Goal: Transaction & Acquisition: Obtain resource

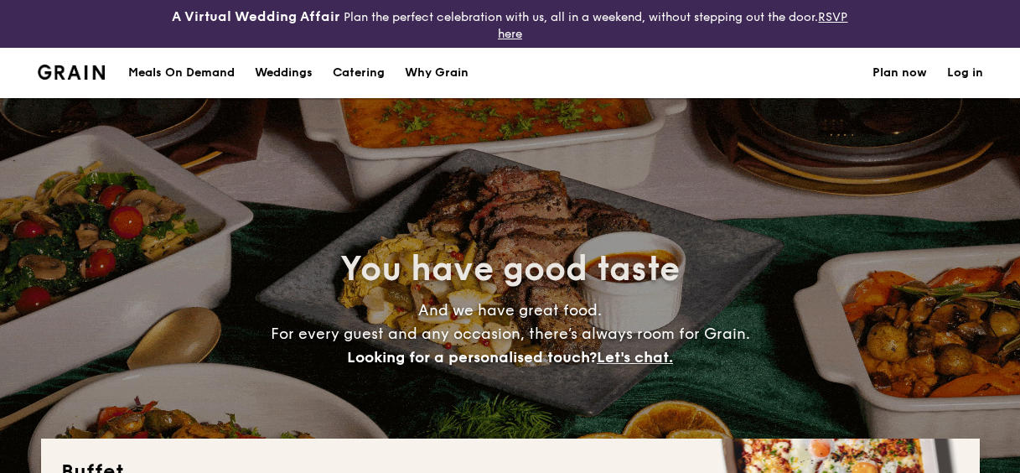
select select
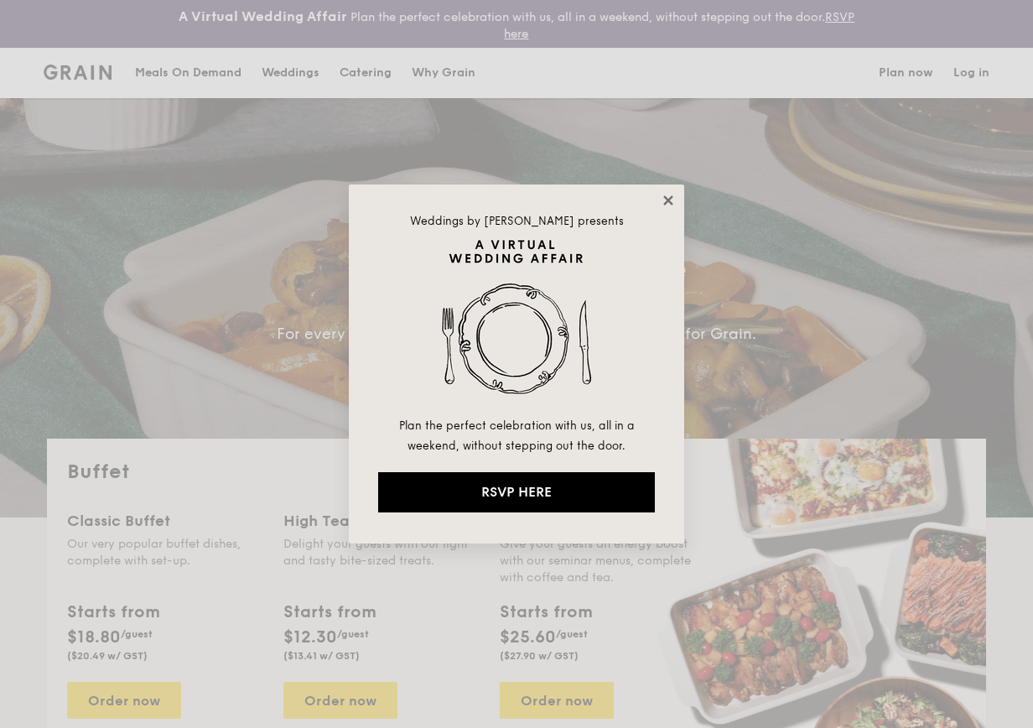
click at [671, 200] on icon at bounding box center [668, 200] width 15 height 15
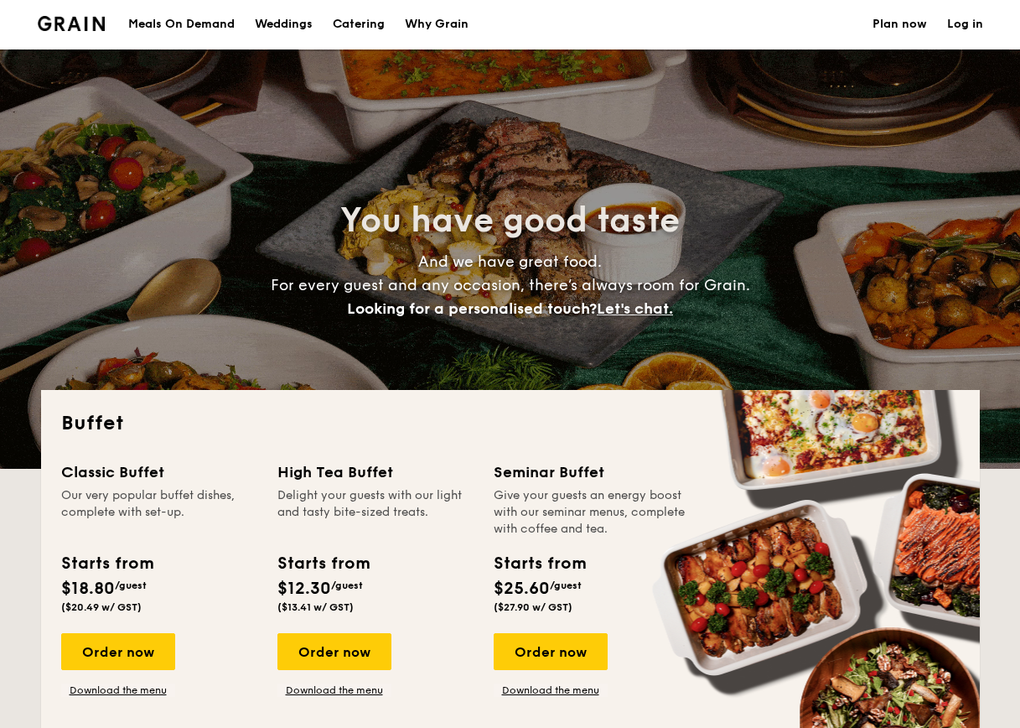
scroll to position [84, 0]
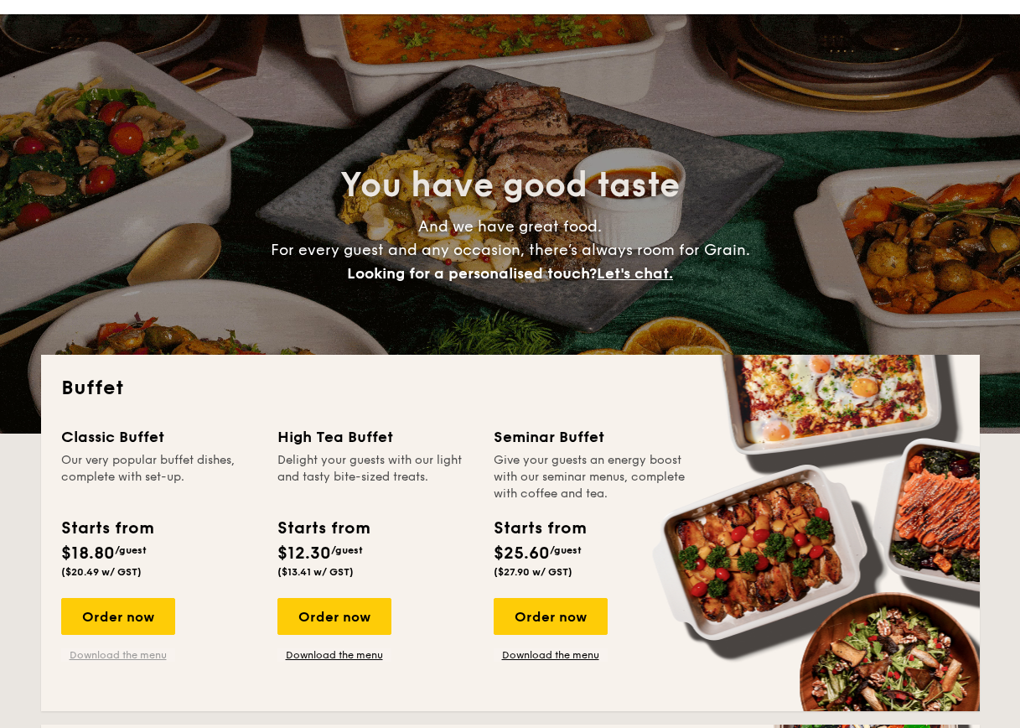
click at [117, 472] on link "Download the menu" at bounding box center [118, 654] width 114 height 13
click at [108, 472] on link "Download the menu" at bounding box center [118, 654] width 114 height 13
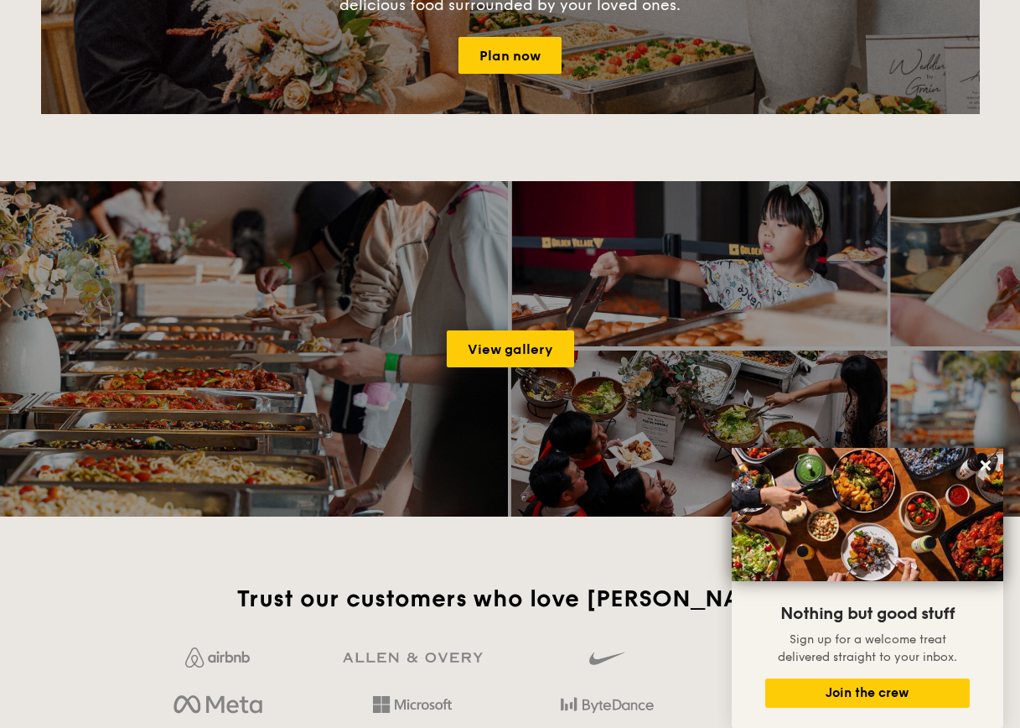
scroll to position [2018, 0]
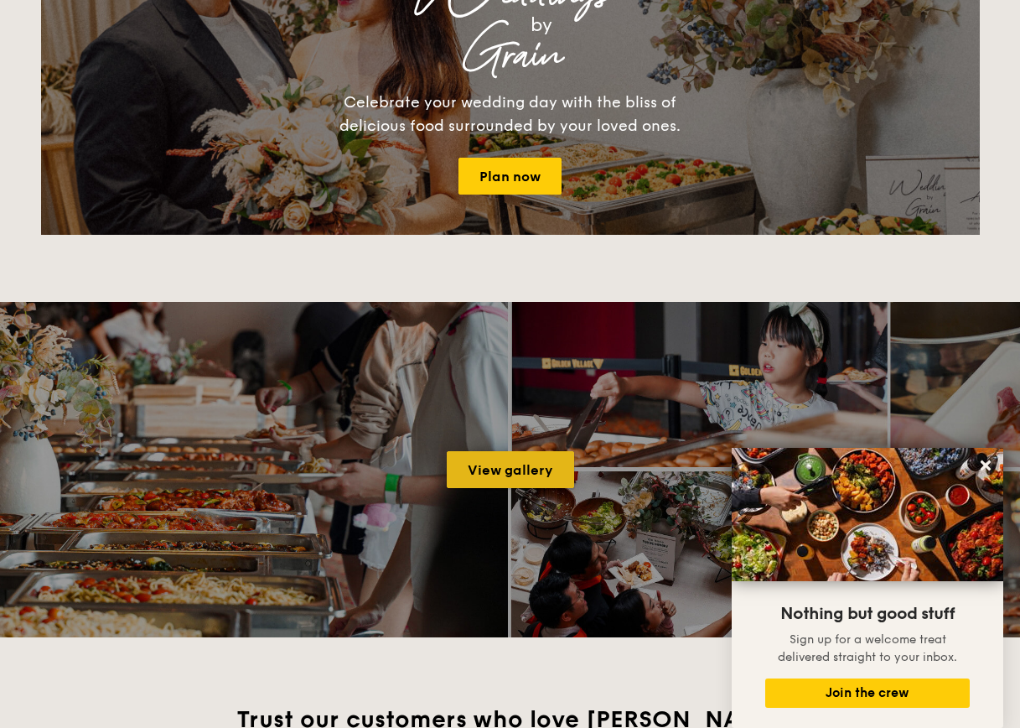
click at [493, 472] on link "View gallery" at bounding box center [510, 469] width 127 height 37
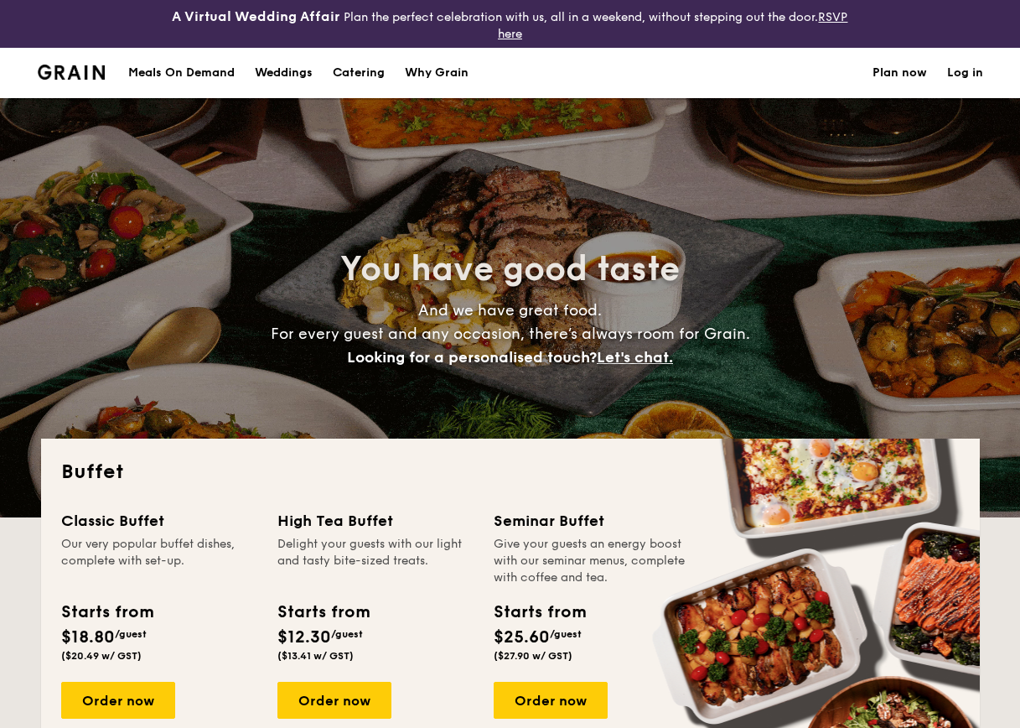
select select
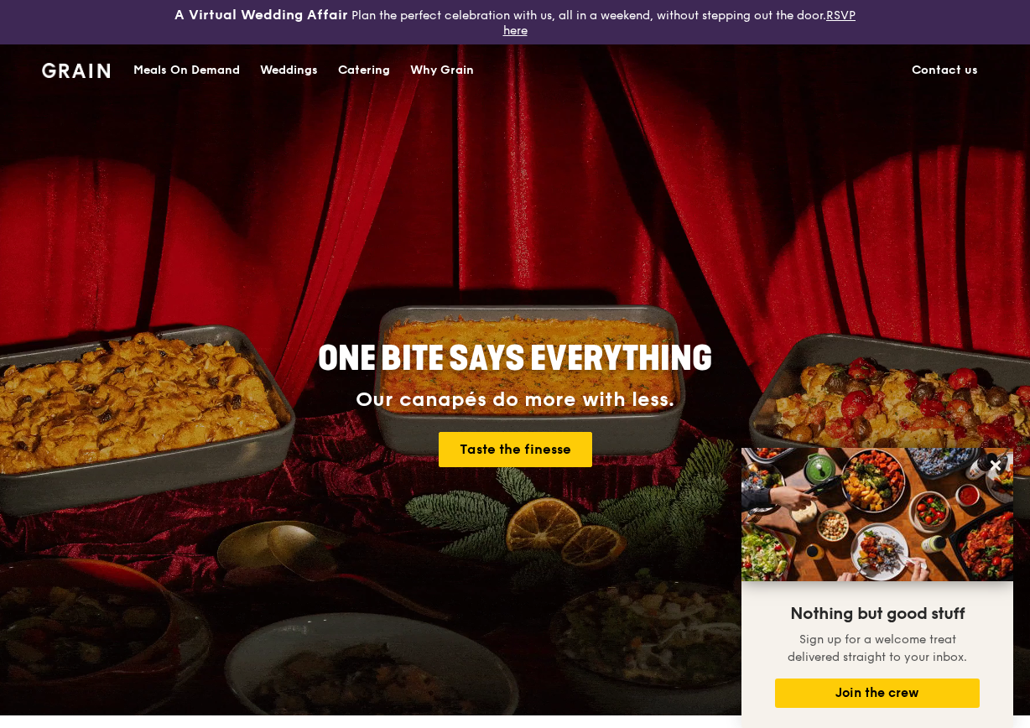
click at [935, 73] on link "Contact us" at bounding box center [944, 70] width 86 height 50
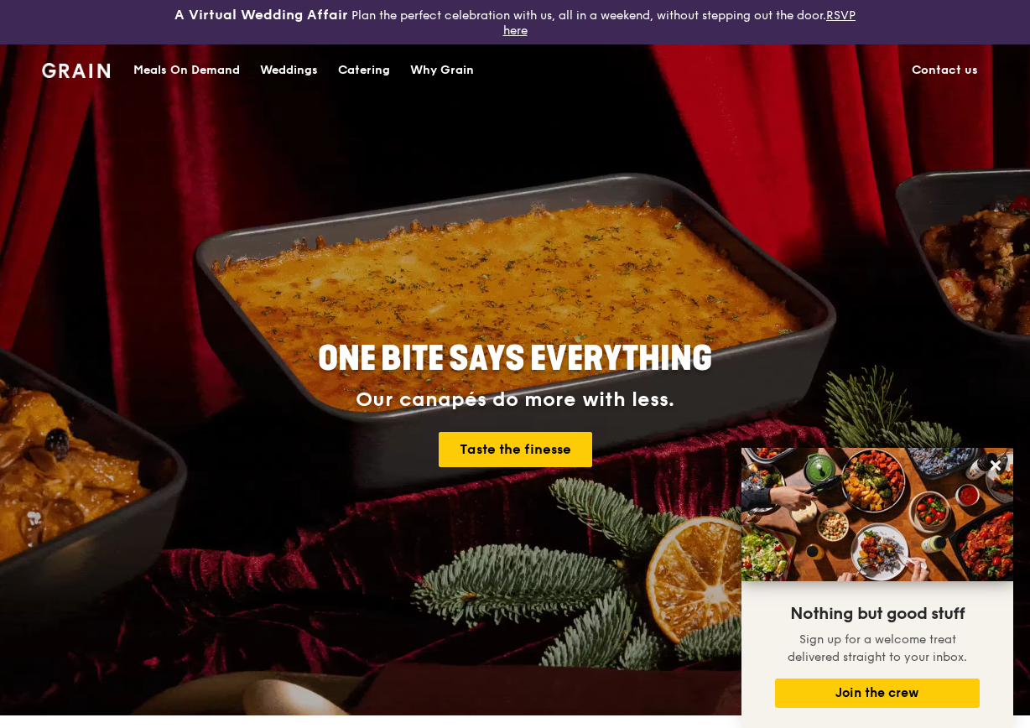
click at [364, 68] on div "Catering" at bounding box center [364, 70] width 52 height 50
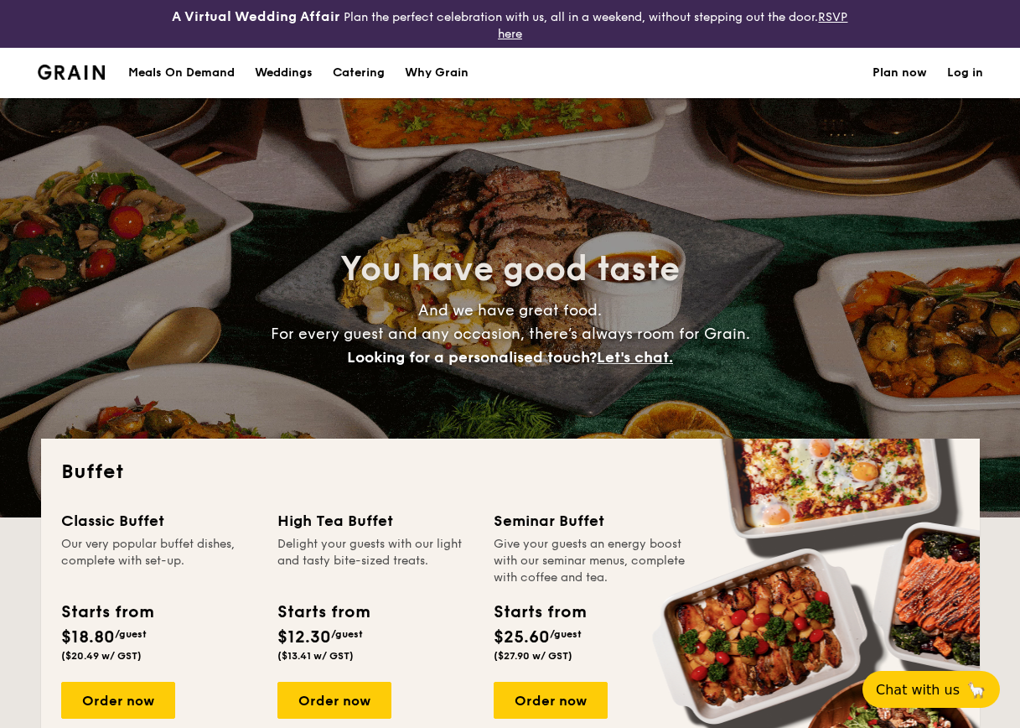
select select
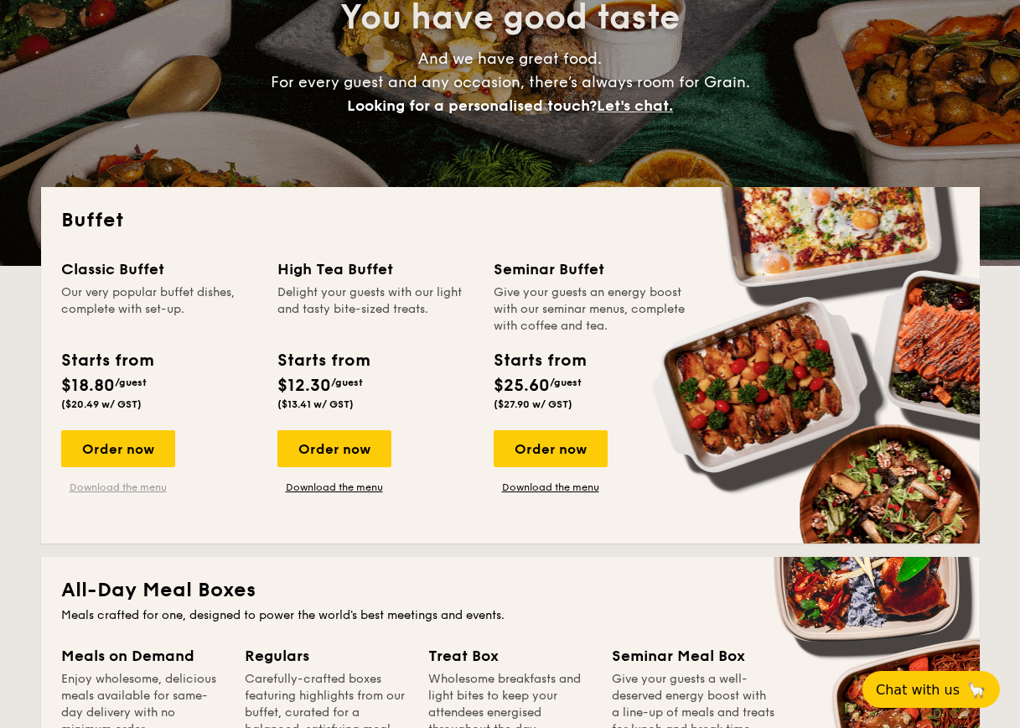
click at [118, 485] on link "Download the menu" at bounding box center [118, 486] width 114 height 13
